Goal: Find specific page/section: Find specific page/section

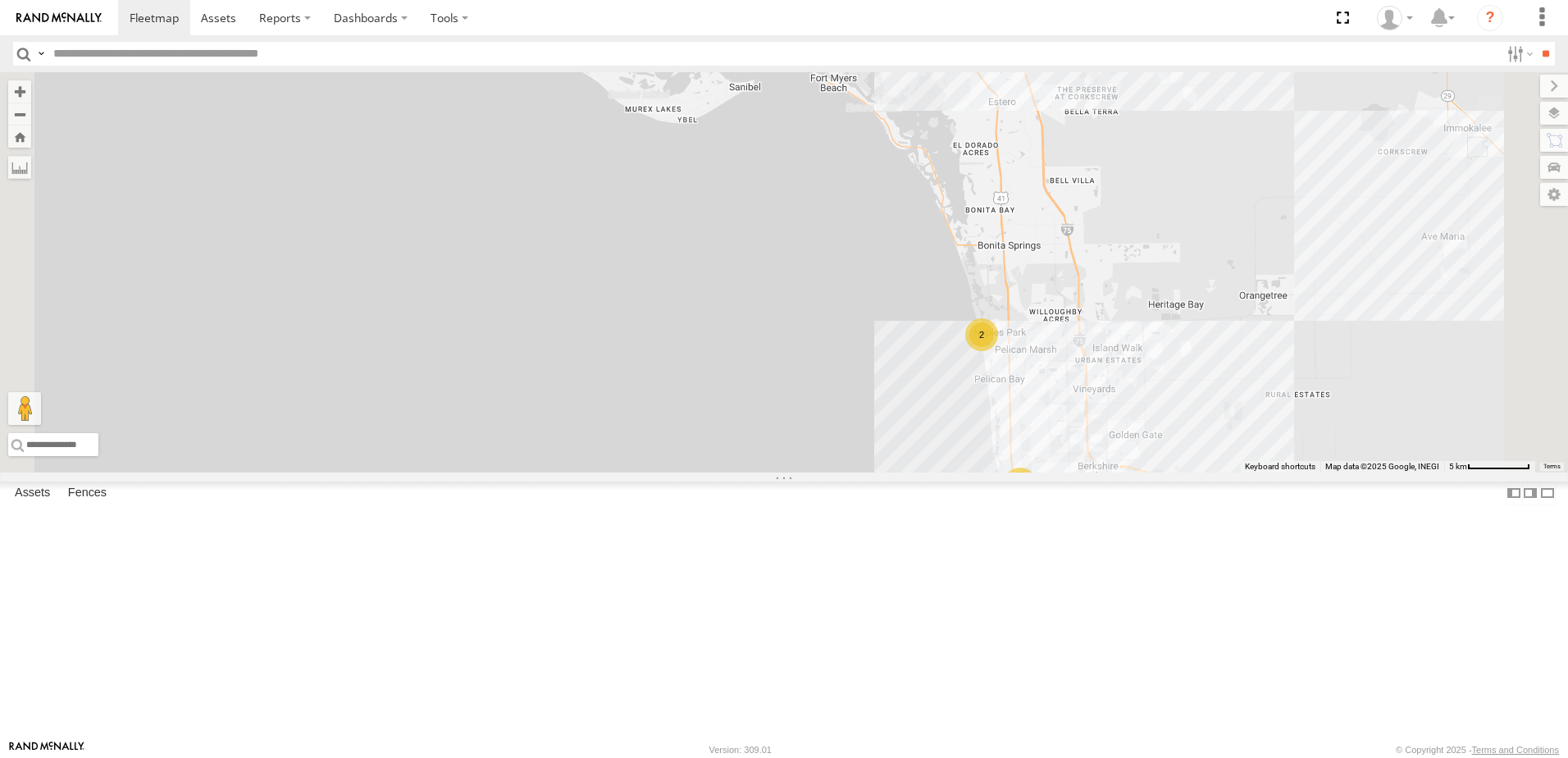
click at [0, 0] on div "[PERSON_NAME]" at bounding box center [0, 0] width 0 height 0
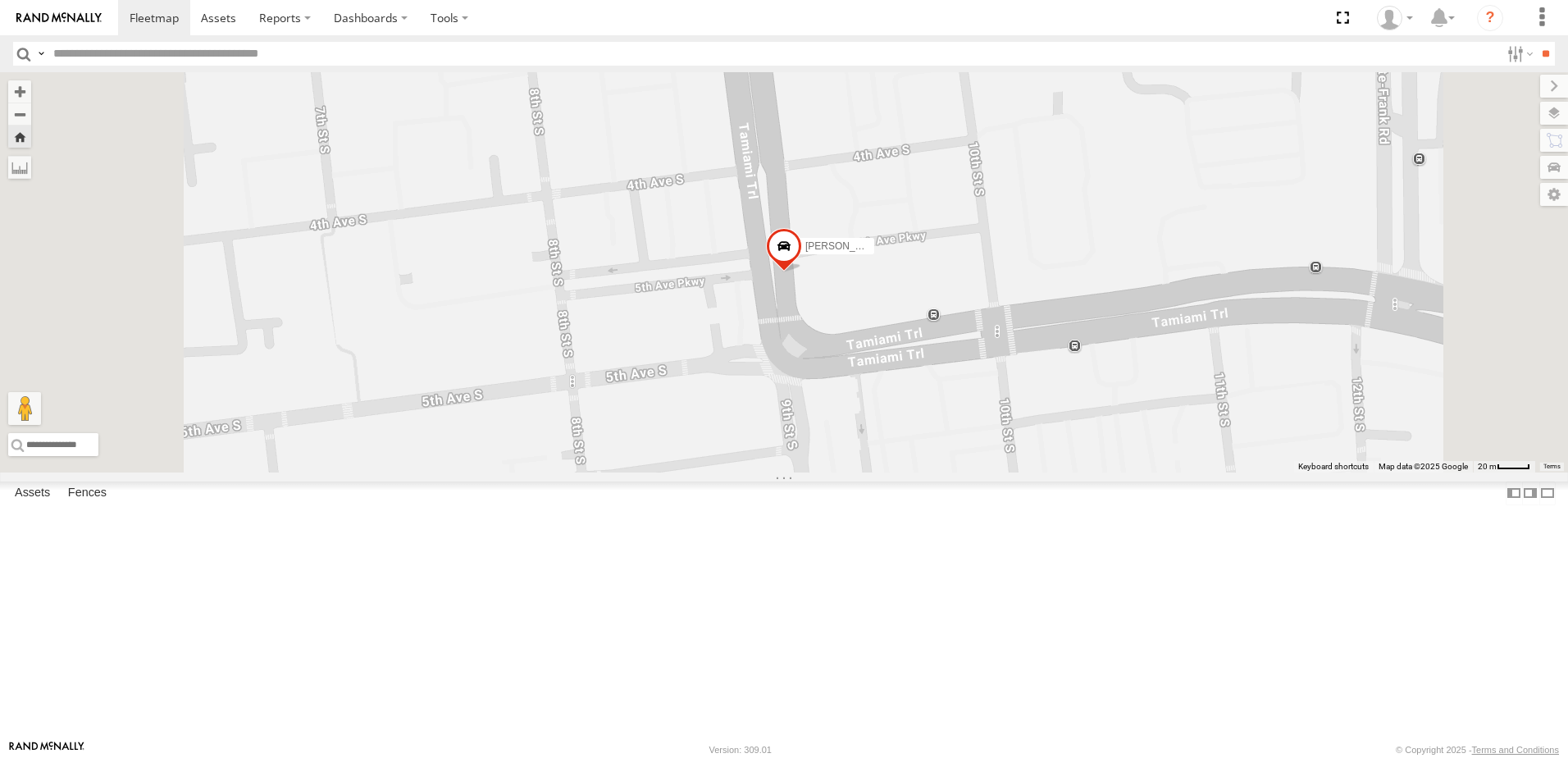
click at [0, 0] on div "[PERSON_NAME]" at bounding box center [0, 0] width 0 height 0
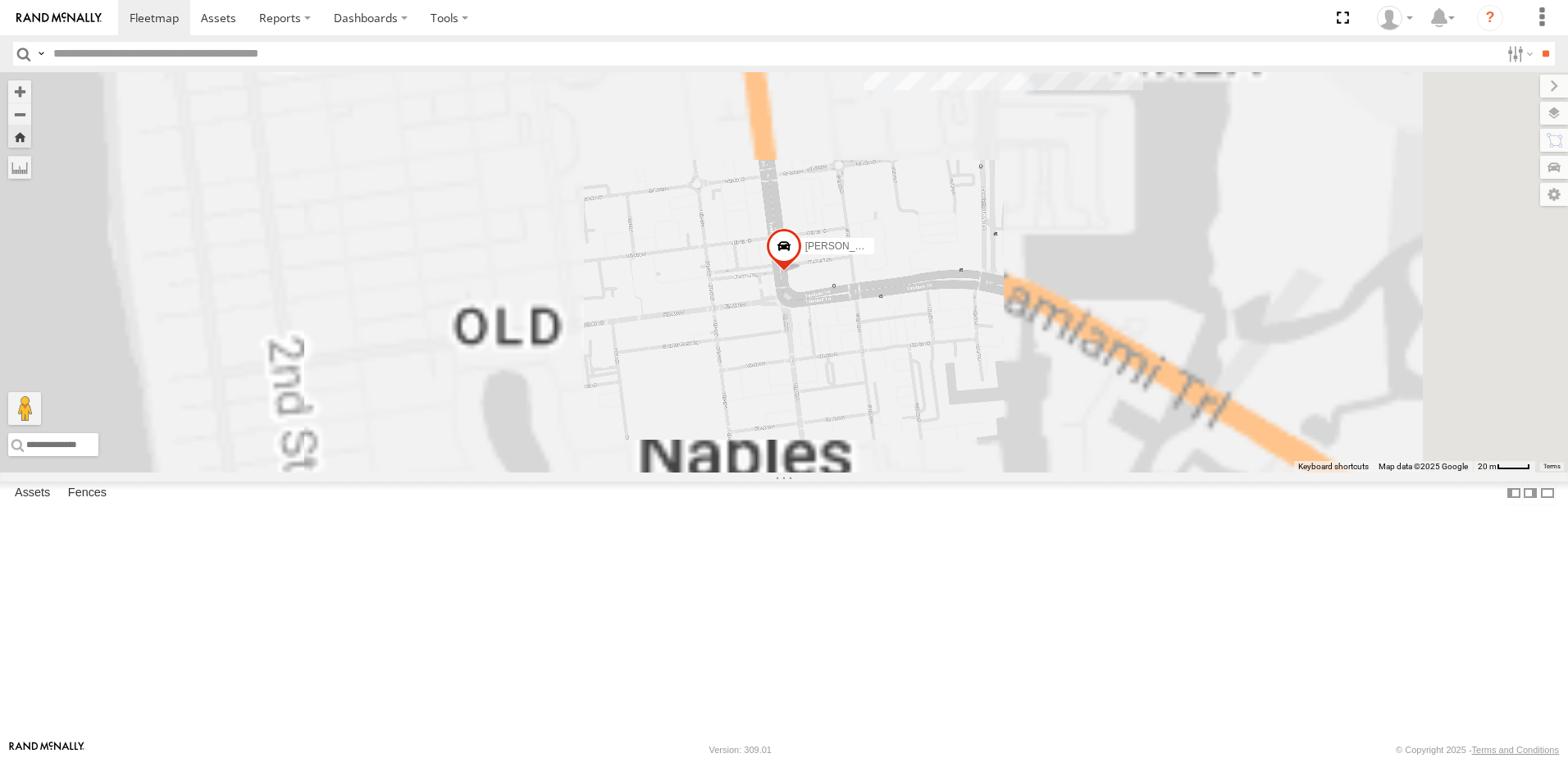
click at [0, 0] on div at bounding box center [0, 0] width 0 height 0
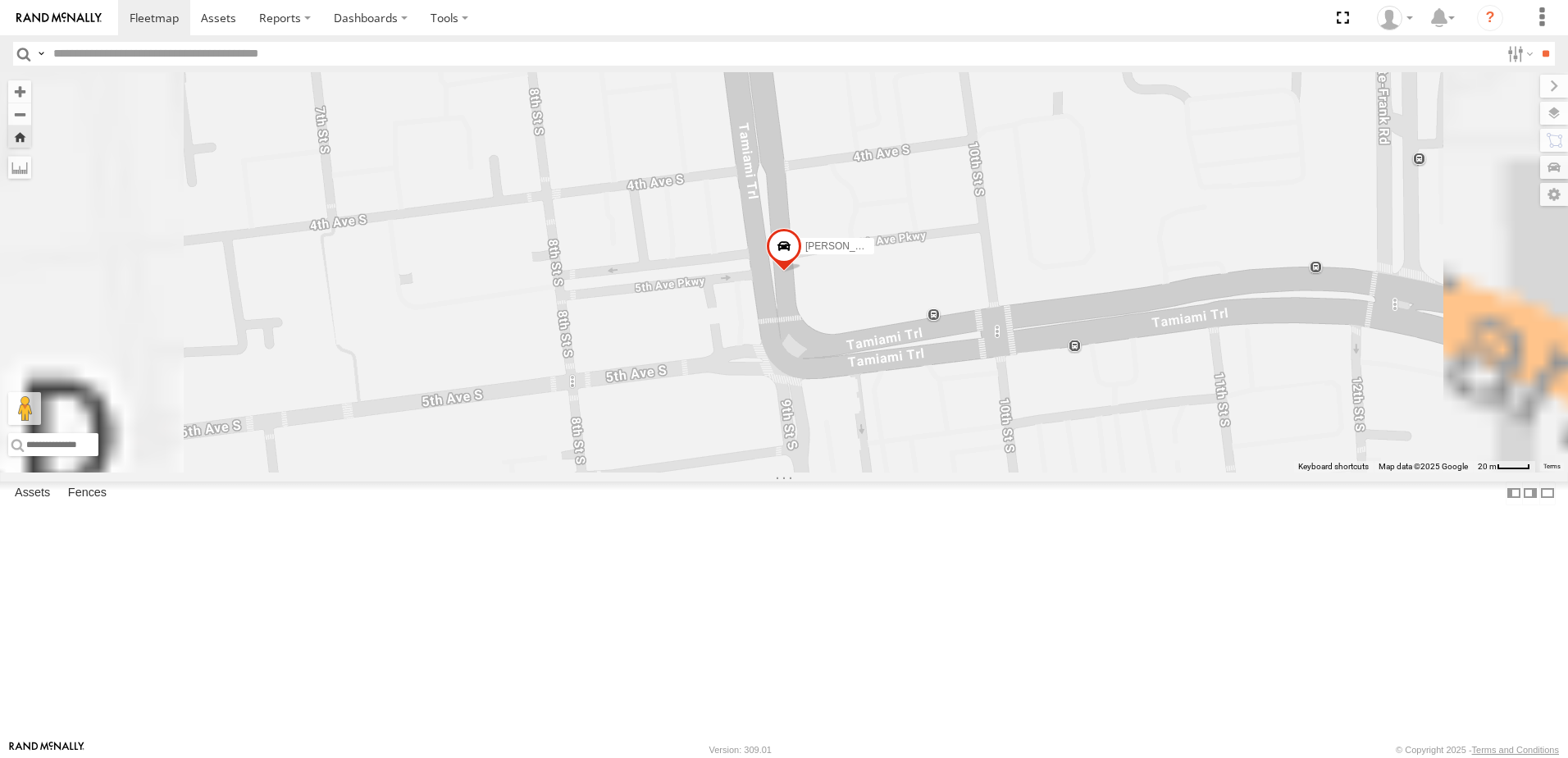
click at [0, 0] on div at bounding box center [0, 0] width 0 height 0
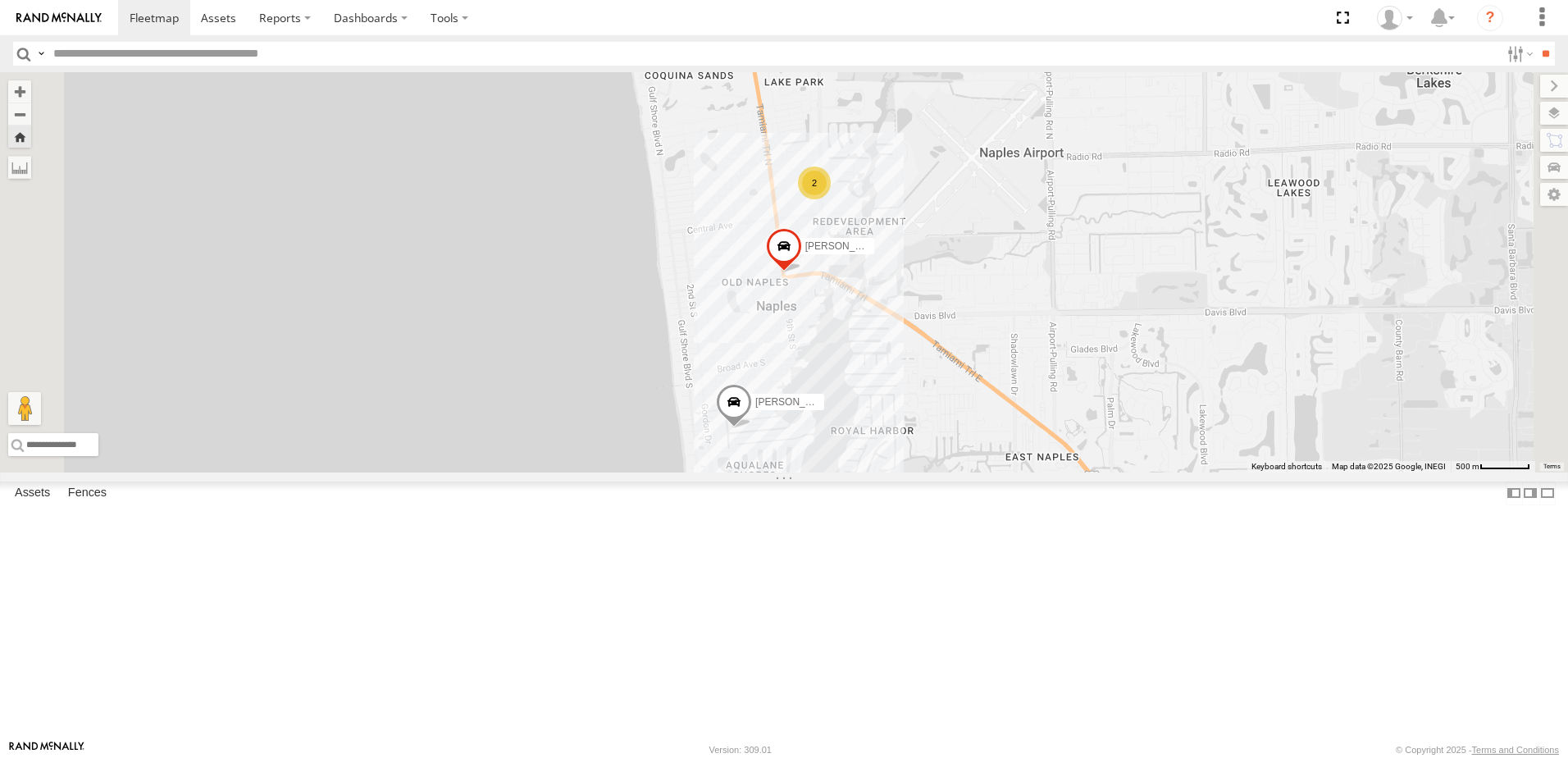
click at [0, 0] on div "[PERSON_NAME]" at bounding box center [0, 0] width 0 height 0
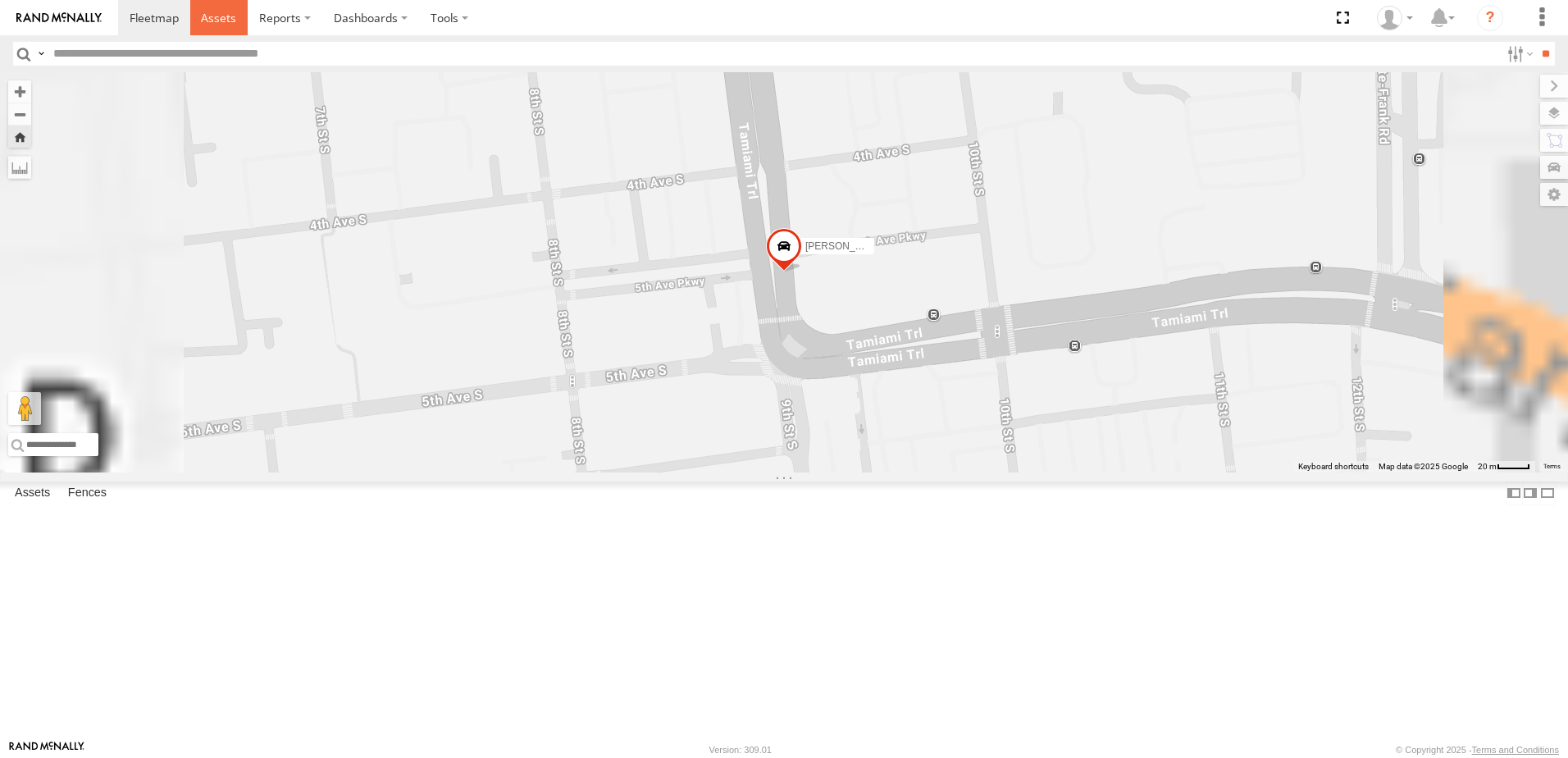
click at [230, 11] on span at bounding box center [219, 17] width 35 height 16
